Goal: Task Accomplishment & Management: Manage account settings

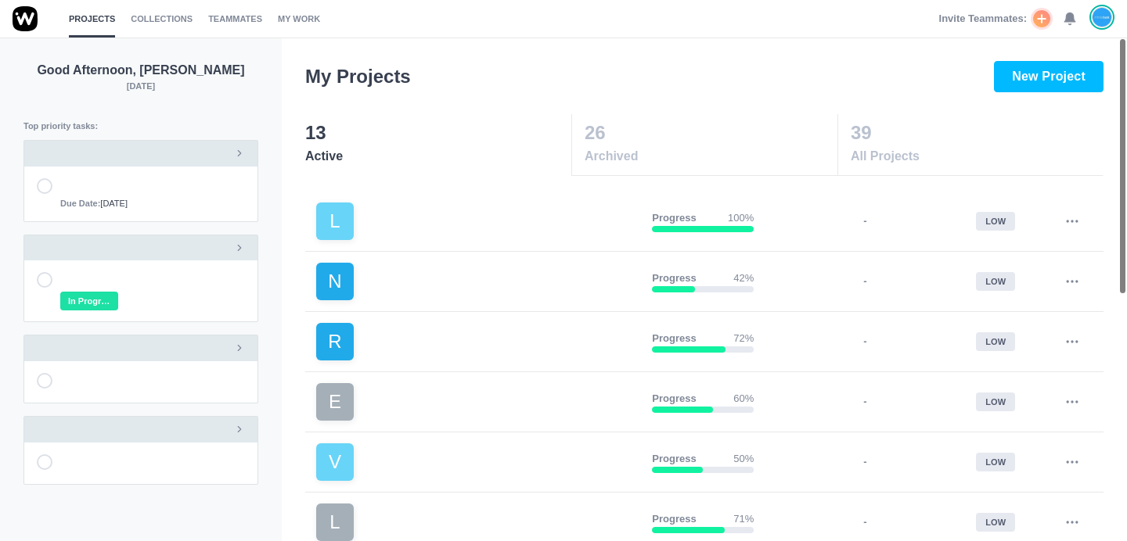
click at [1073, 26] on div "Invite Teammates: 0" at bounding box center [1026, 19] width 175 height 38
click at [1072, 19] on use at bounding box center [1069, 19] width 11 height 12
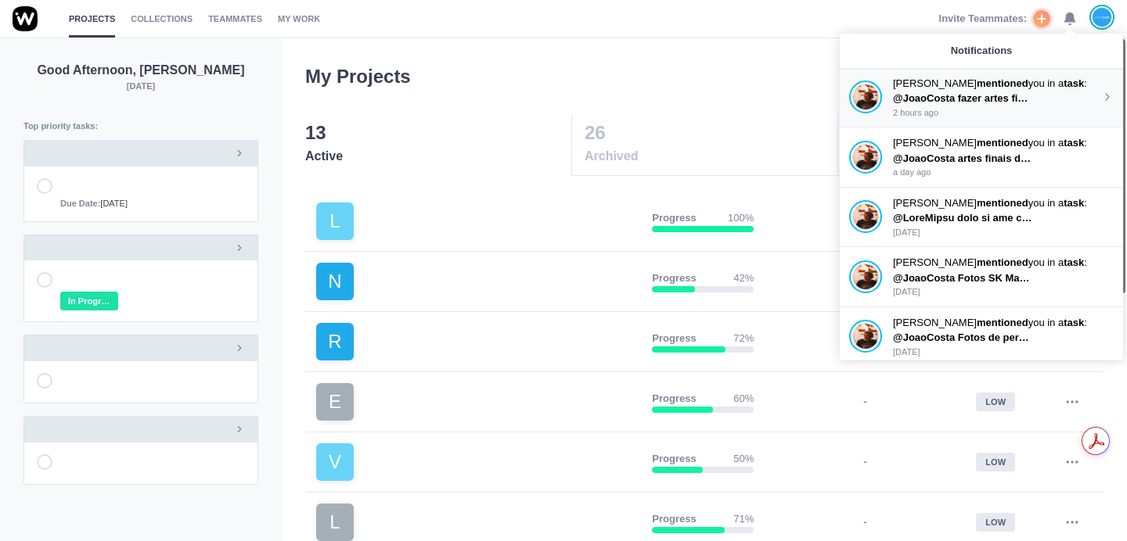
click at [943, 89] on p "[PERSON_NAME] mentioned you in a task :" at bounding box center [997, 84] width 208 height 16
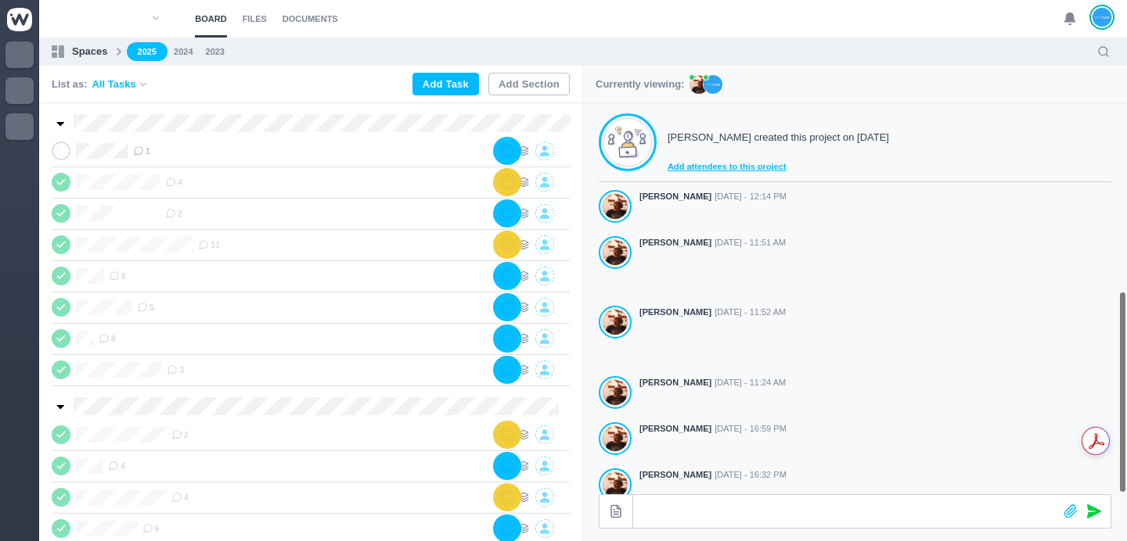
scroll to position [436, 0]
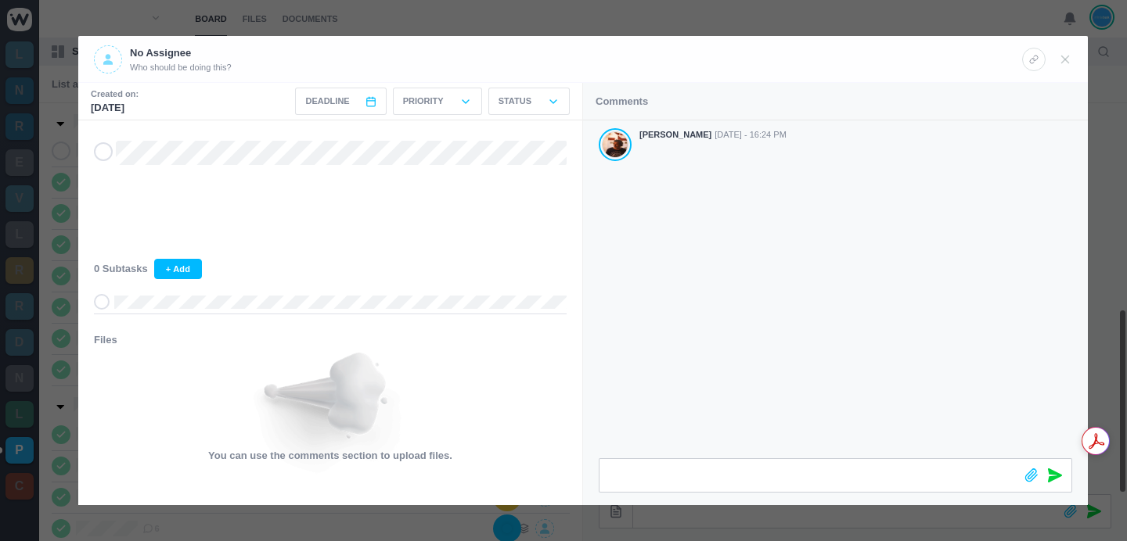
click at [531, 24] on div at bounding box center [563, 270] width 1127 height 541
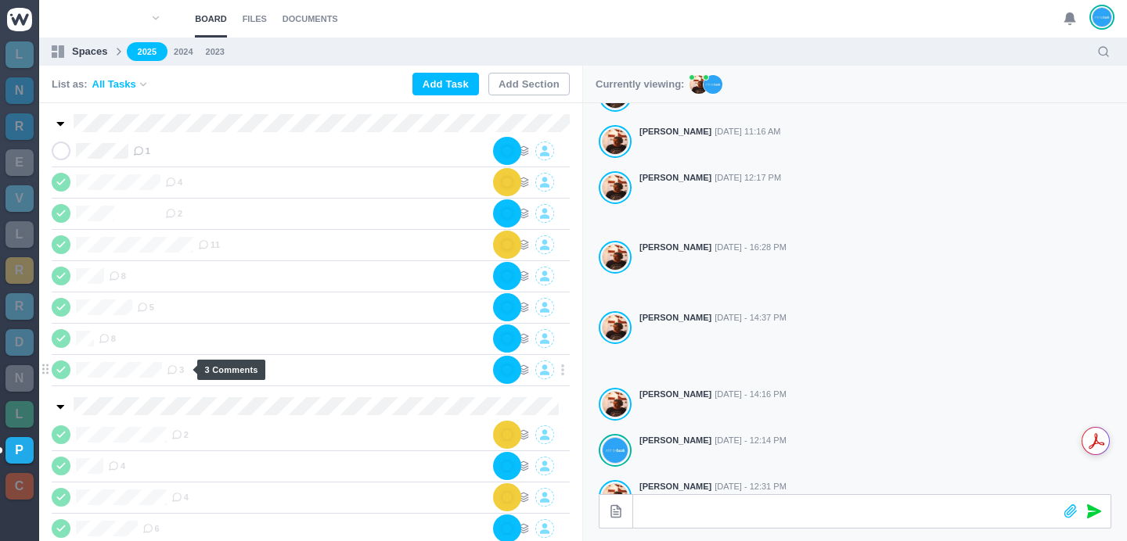
click at [173, 368] on use at bounding box center [172, 370] width 9 height 9
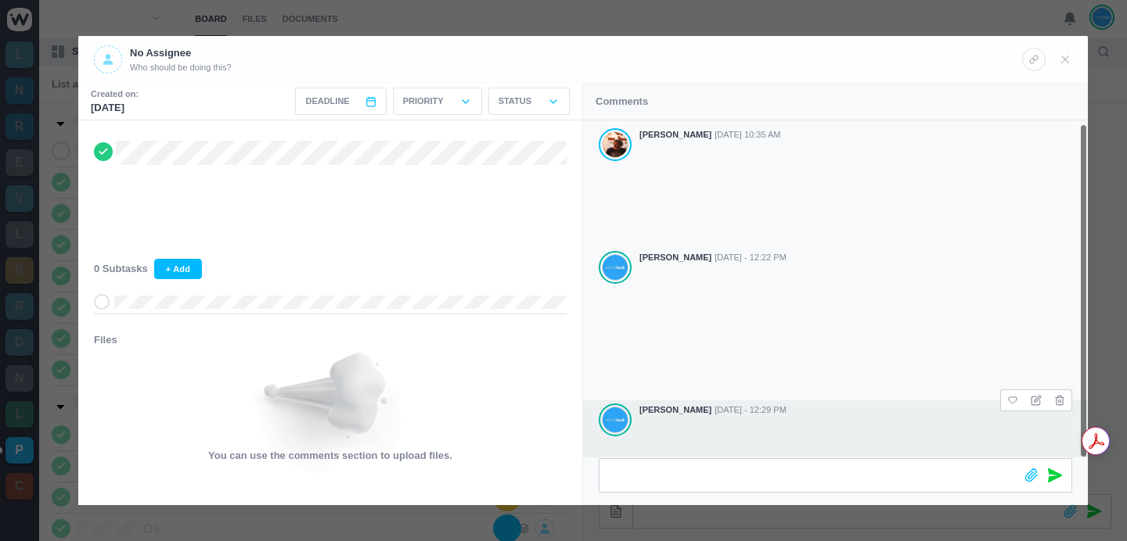
scroll to position [3, 0]
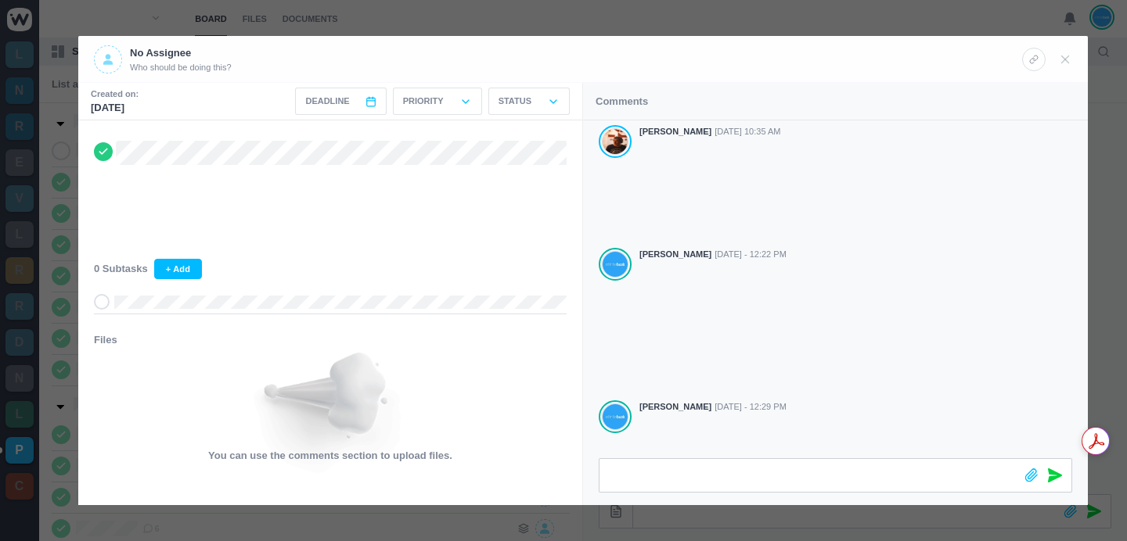
click at [579, 466] on section "Created on: [DATE] Deadline < [DATE] > Sun Mon Tue Wed Thu Fri Sat 1 2 3 4 5 6 …" at bounding box center [582, 294] width 1009 height 423
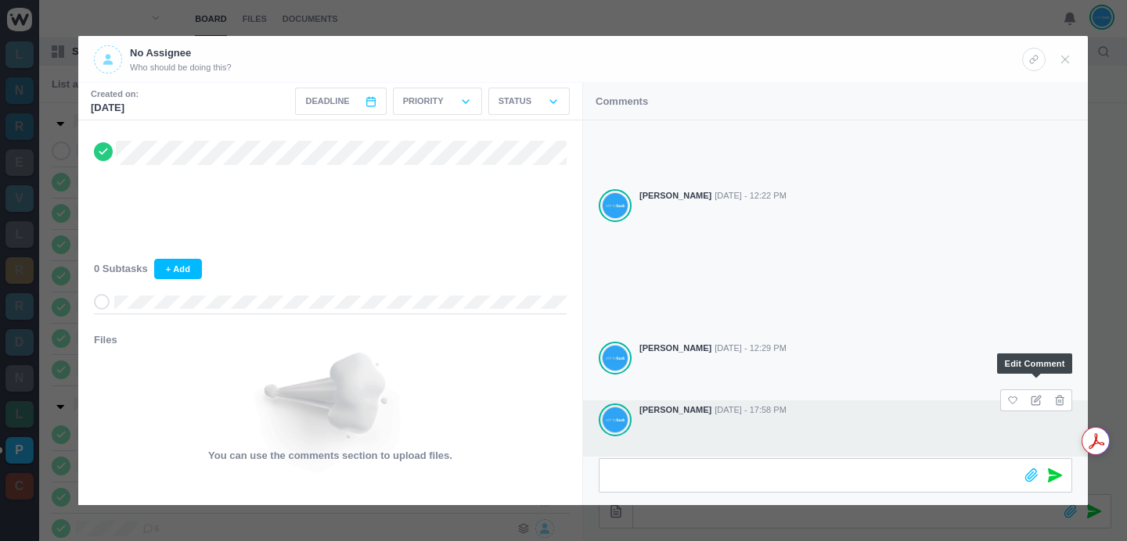
click at [1034, 395] on icon at bounding box center [1035, 400] width 11 height 11
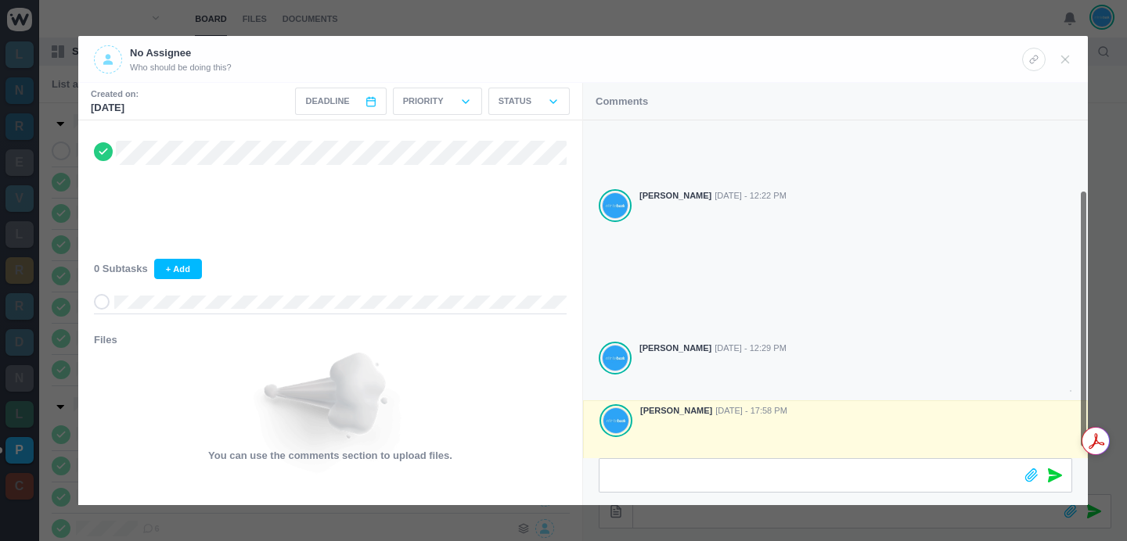
scroll to position [90, 0]
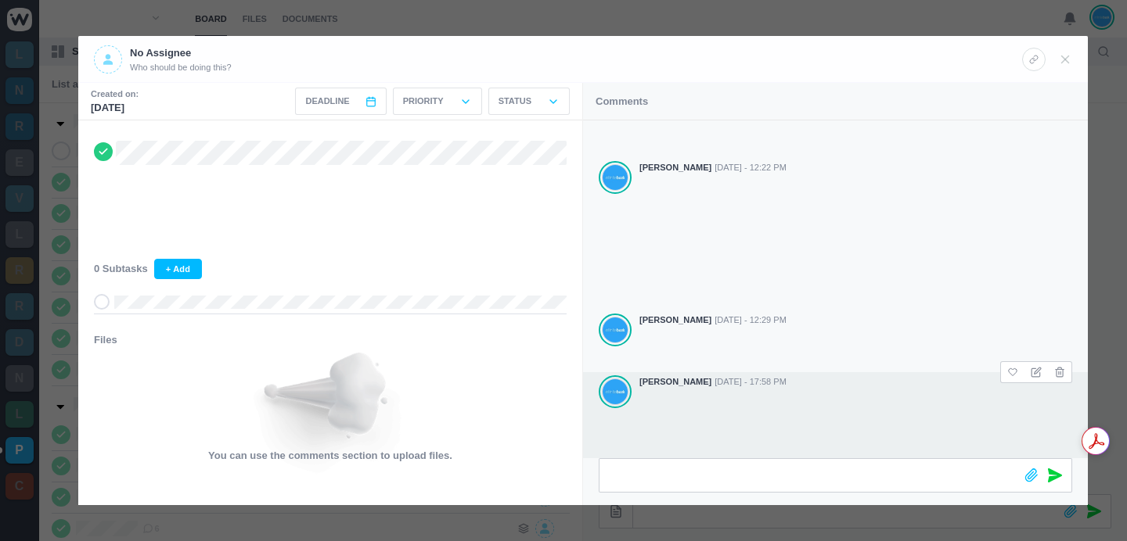
click at [590, 25] on div at bounding box center [563, 270] width 1127 height 541
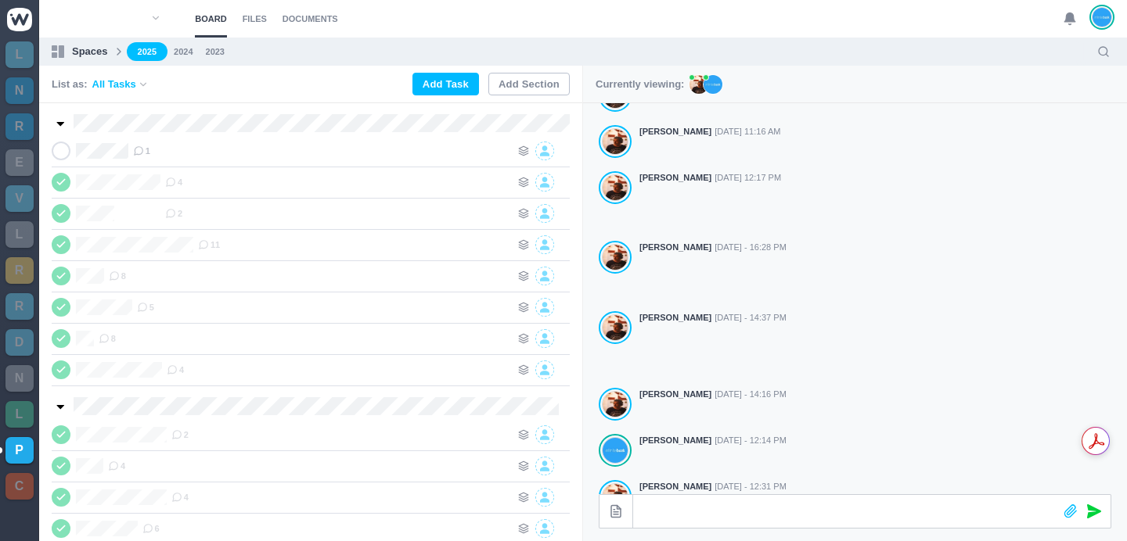
scroll to position [78, 0]
